Goal: Navigation & Orientation: Find specific page/section

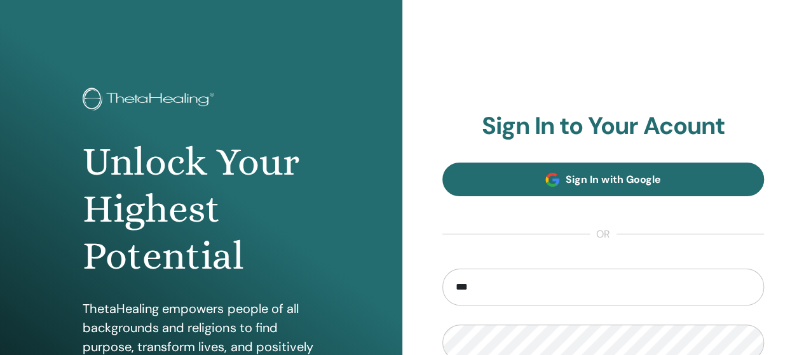
type input "**********"
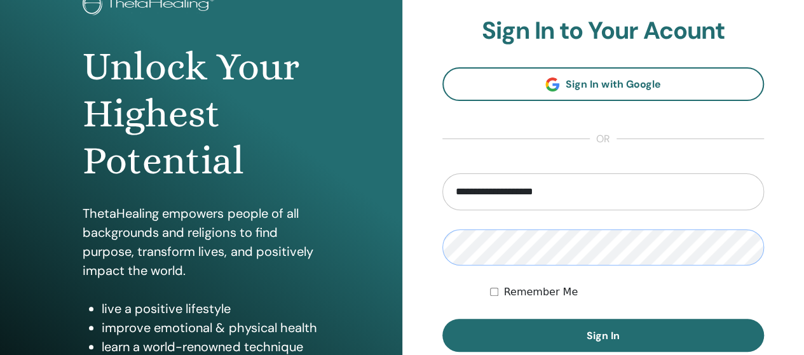
scroll to position [106, 0]
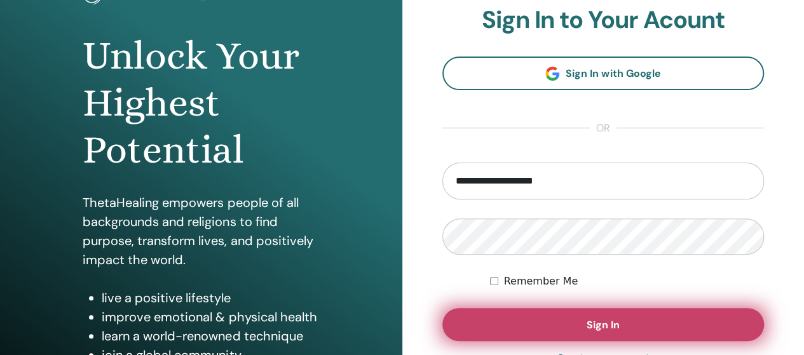
click at [623, 331] on button "Sign In" at bounding box center [603, 324] width 322 height 33
